Goal: Navigation & Orientation: Go to known website

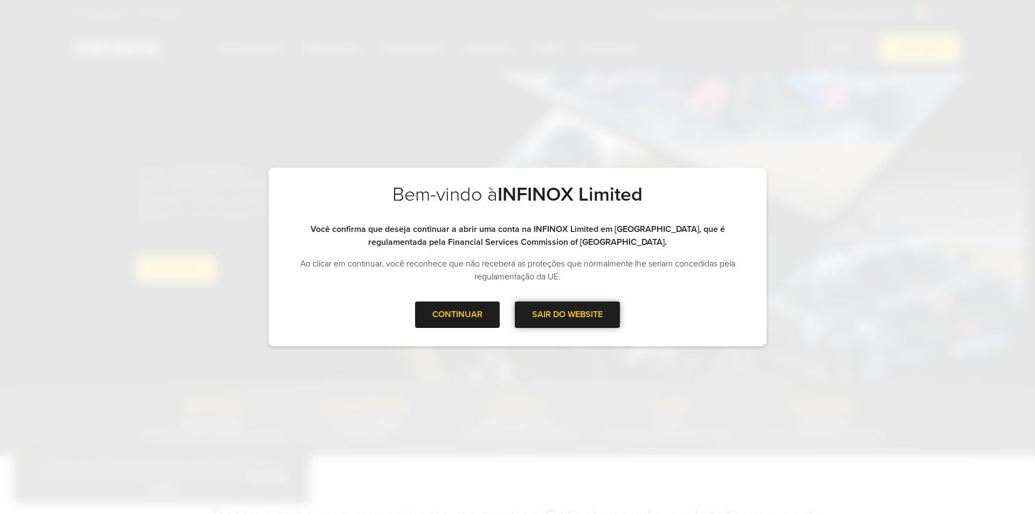
click at [556, 314] on div "SAIR DO WEBSITE" at bounding box center [567, 314] width 105 height 26
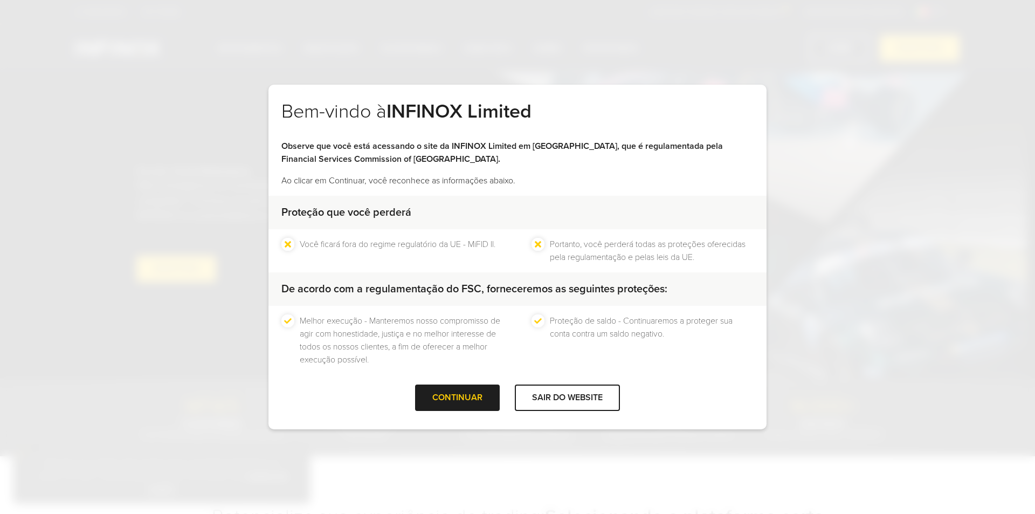
click at [458, 397] on div at bounding box center [458, 397] width 0 height 0
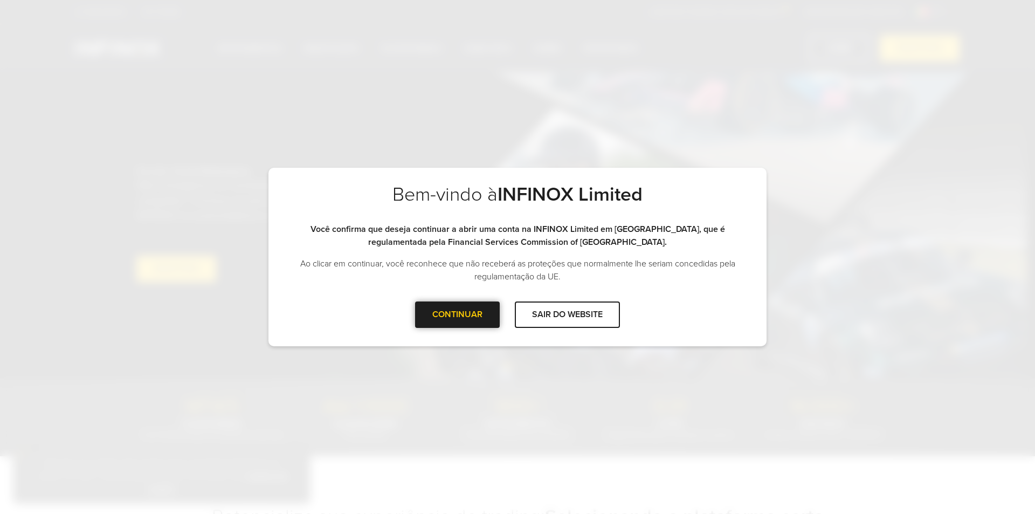
drag, startPoint x: 469, startPoint y: 320, endPoint x: 484, endPoint y: 319, distance: 15.7
click at [458, 314] on div at bounding box center [458, 314] width 0 height 0
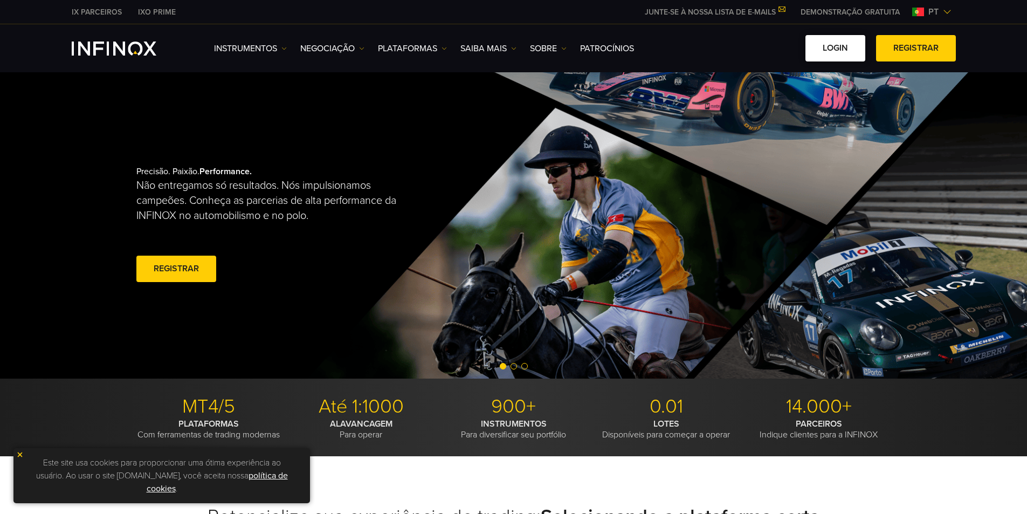
click at [852, 46] on link "Login" at bounding box center [836, 48] width 60 height 26
